Goal: Information Seeking & Learning: Learn about a topic

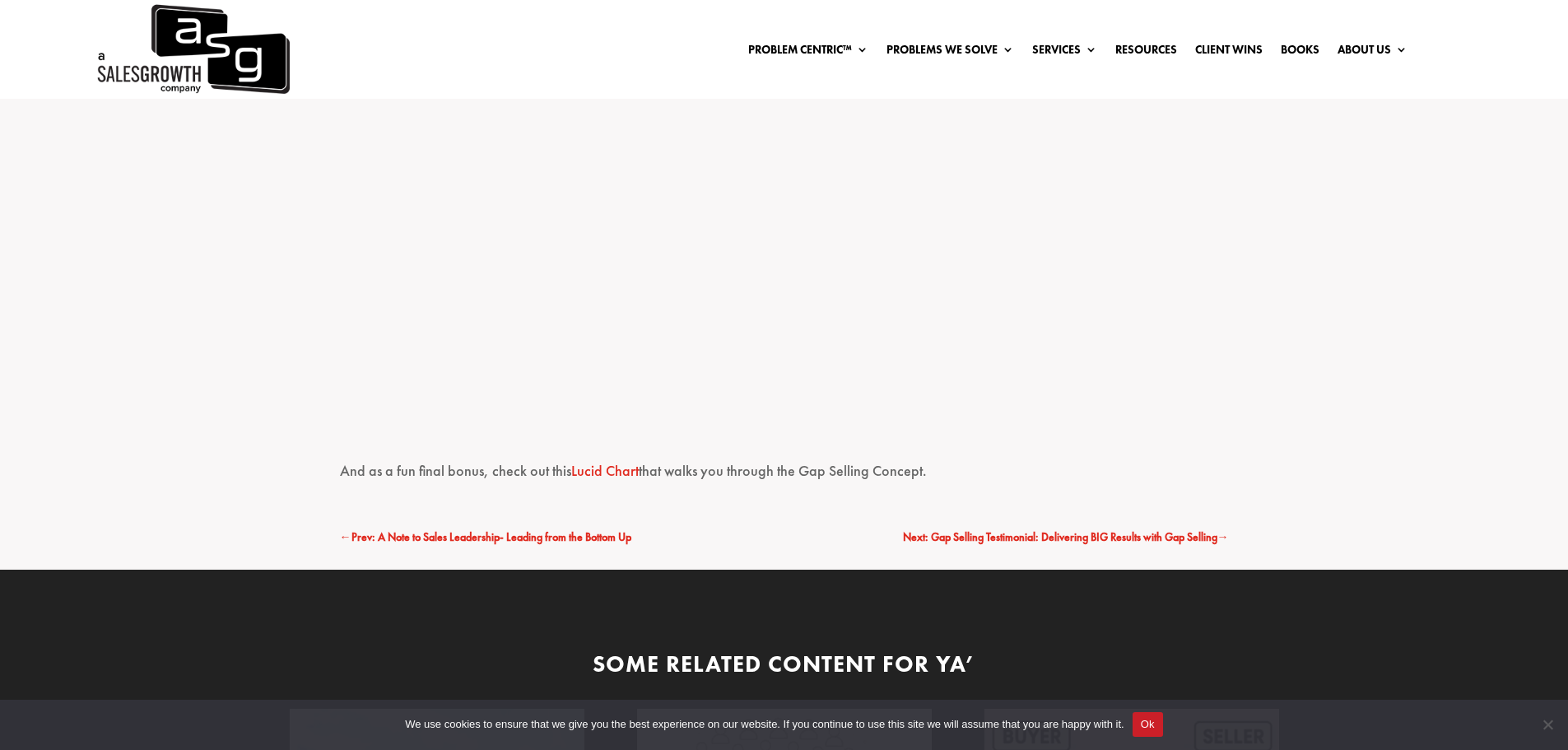
scroll to position [3869, 0]
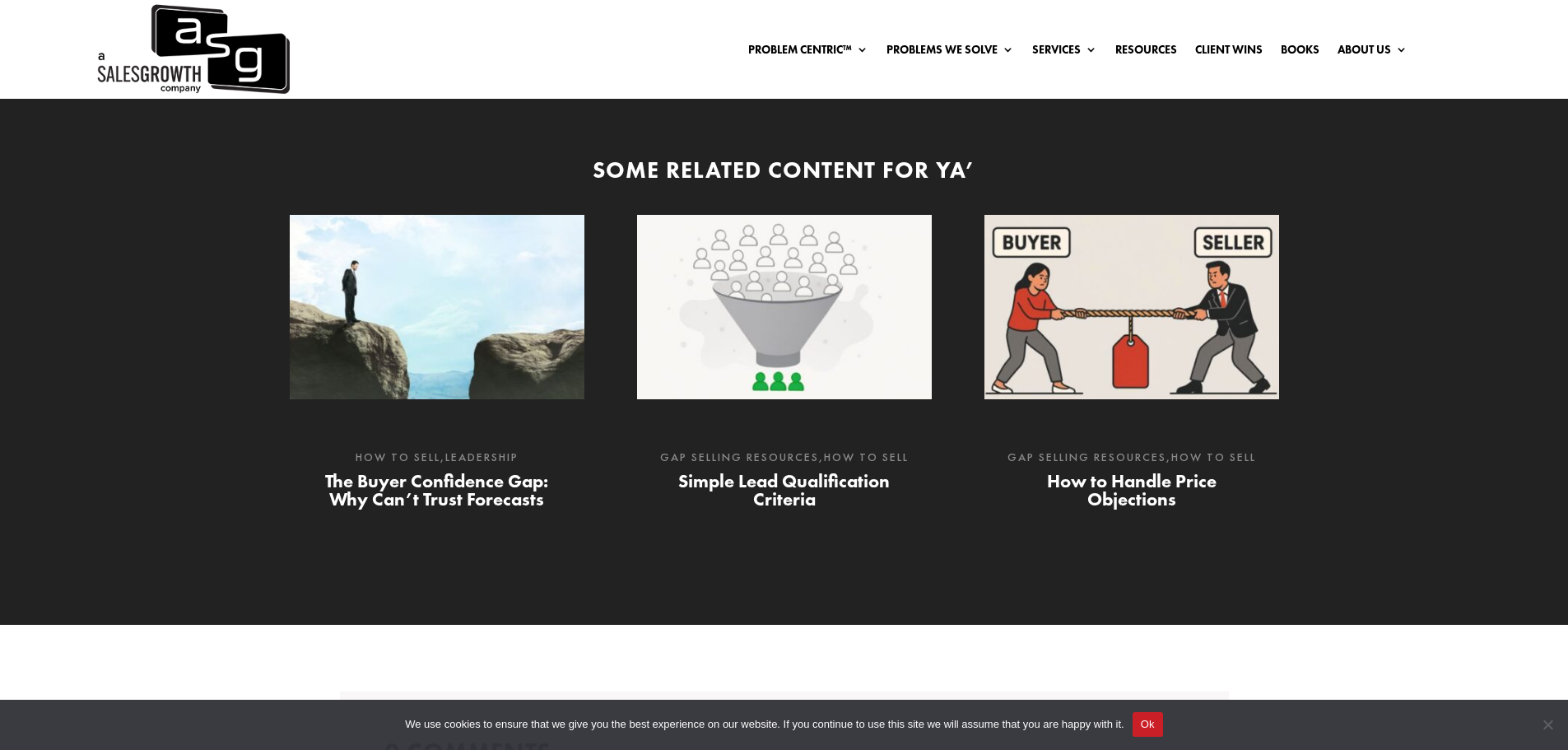
click at [1154, 469] on link "How to Handle Price Objections" at bounding box center [1132, 491] width 169 height 42
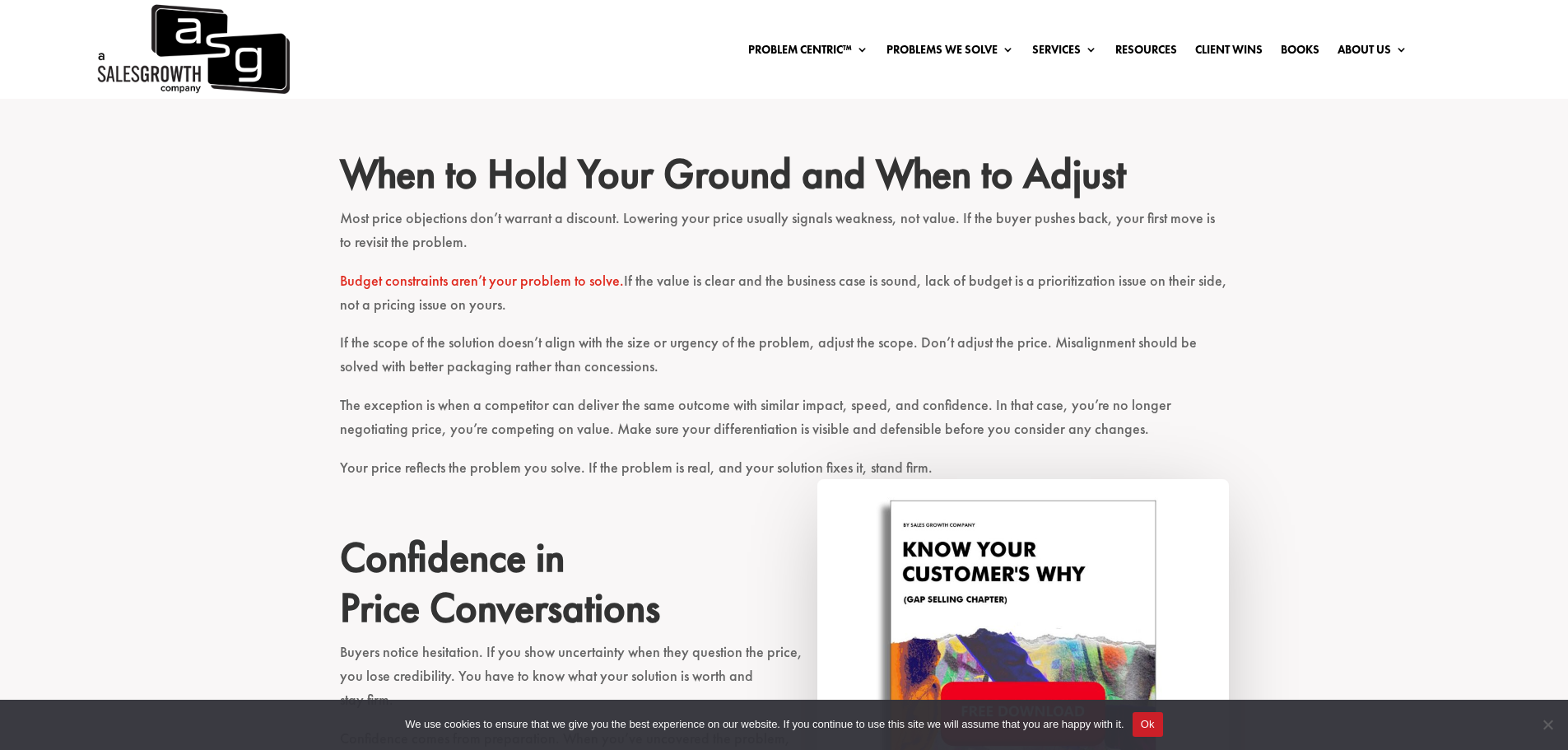
scroll to position [2141, 0]
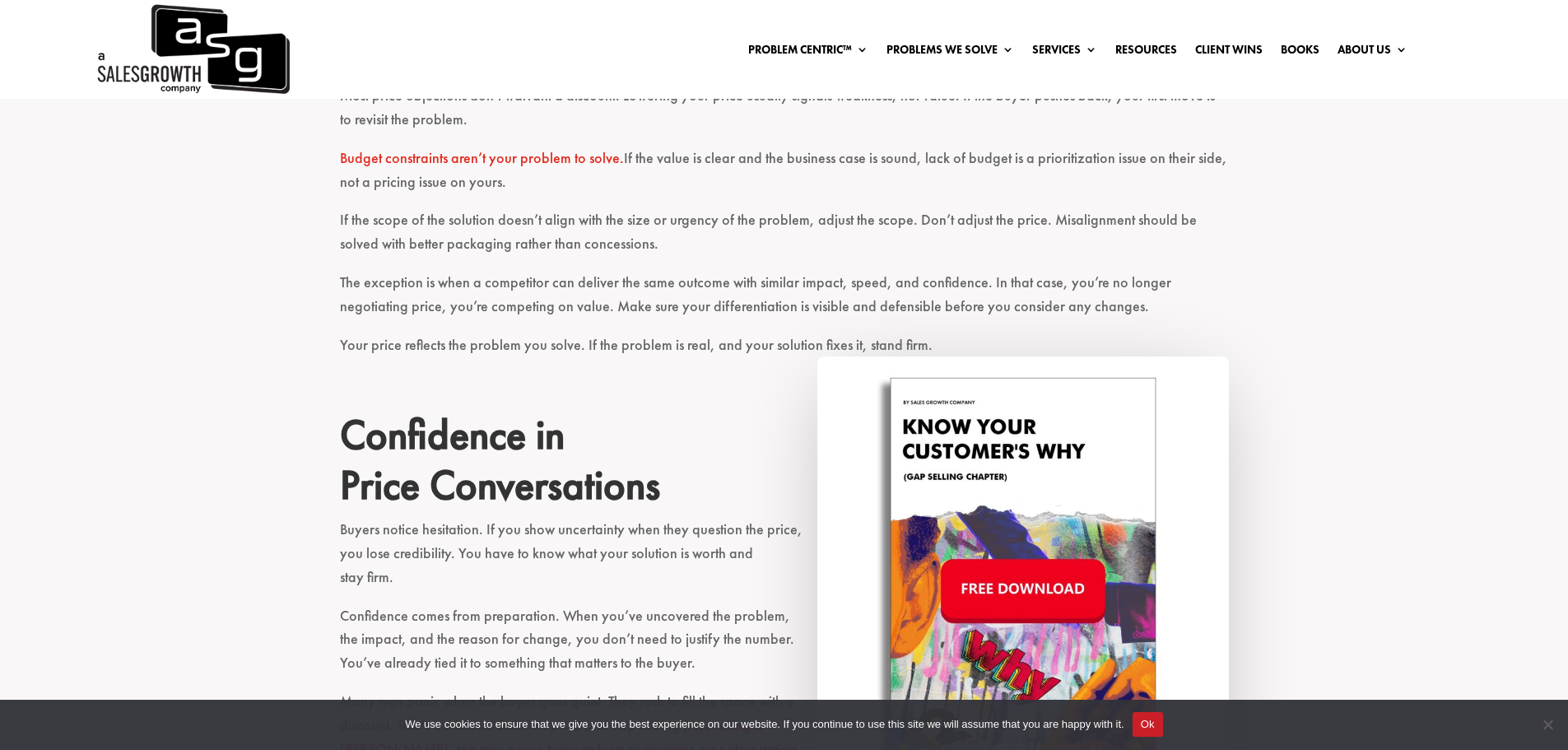
click at [1037, 603] on img at bounding box center [1023, 591] width 412 height 469
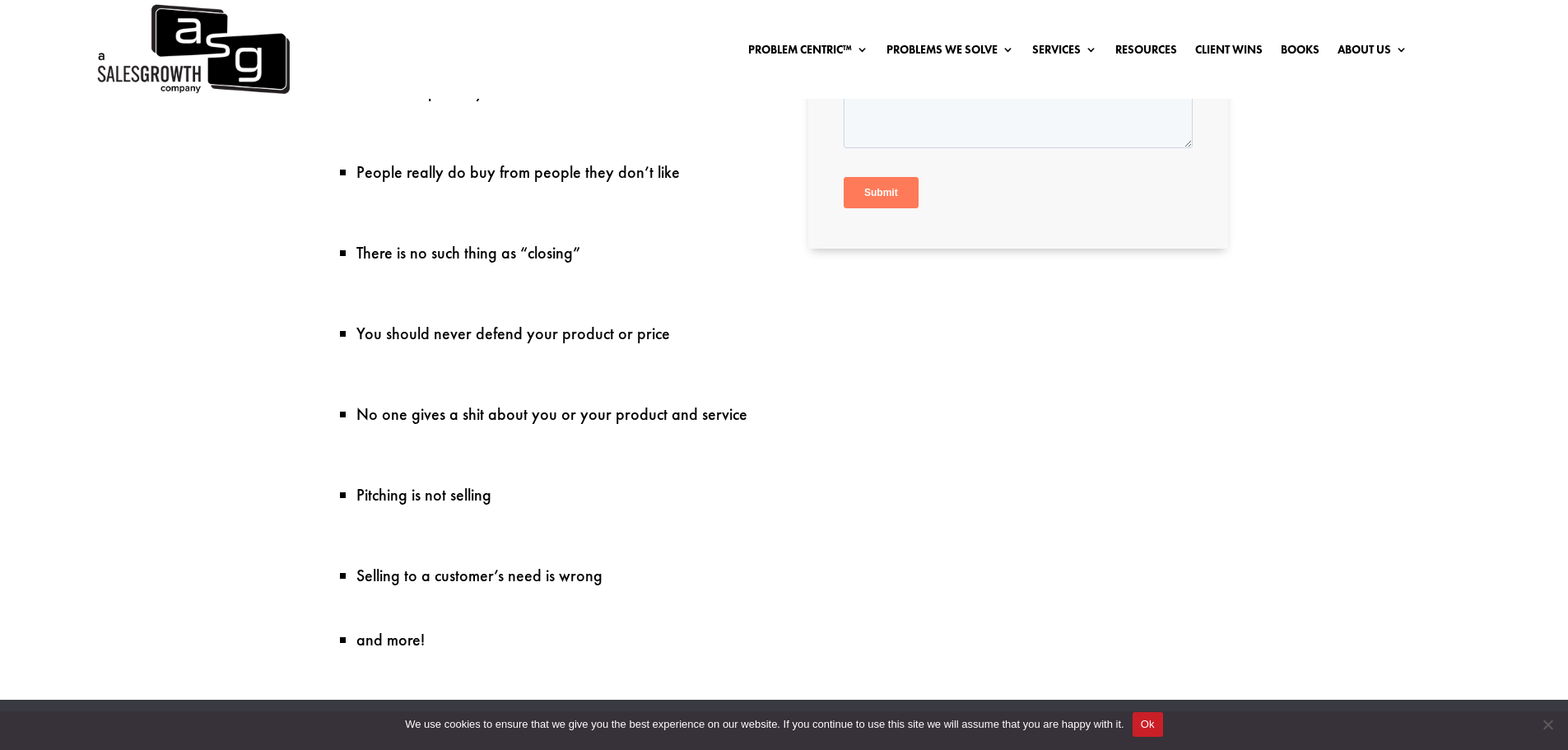
scroll to position [1152, 0]
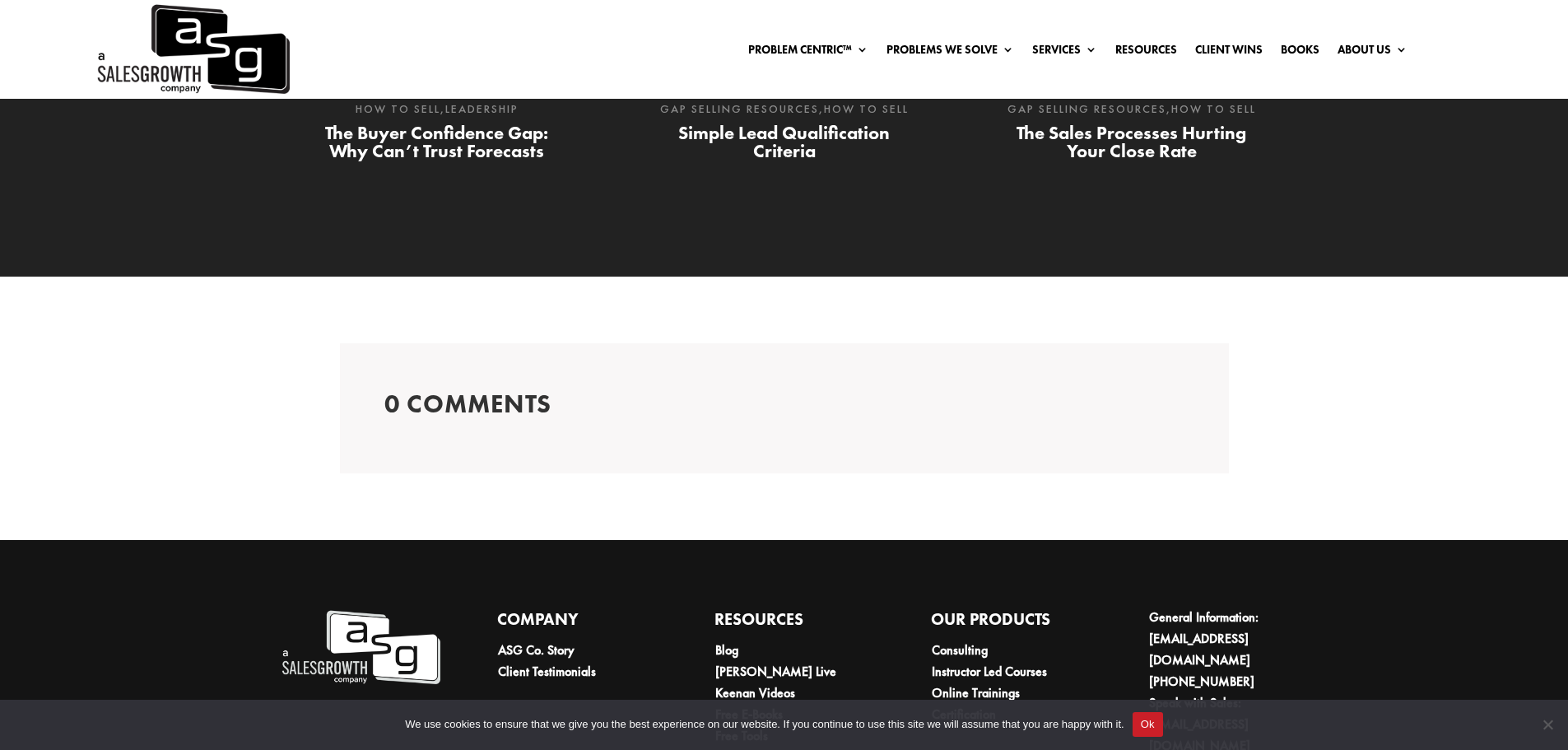
scroll to position [3659, 0]
